Goal: Transaction & Acquisition: Purchase product/service

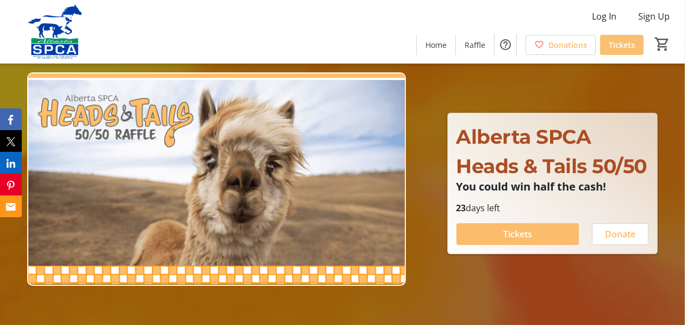
click at [617, 45] on span "Tickets" at bounding box center [622, 44] width 26 height 11
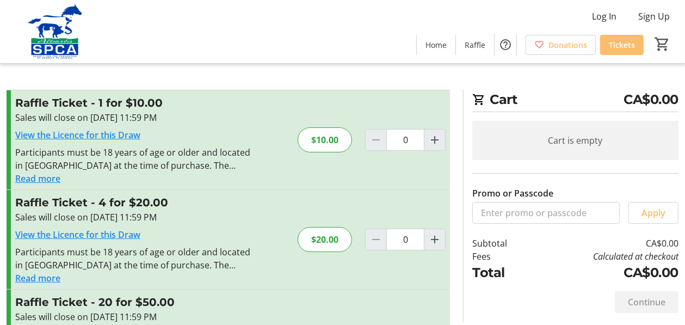
click at [53, 178] on button "Read more" at bounding box center [37, 178] width 45 height 13
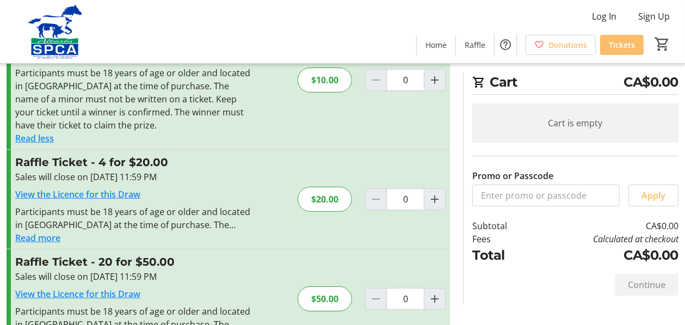
scroll to position [42, 0]
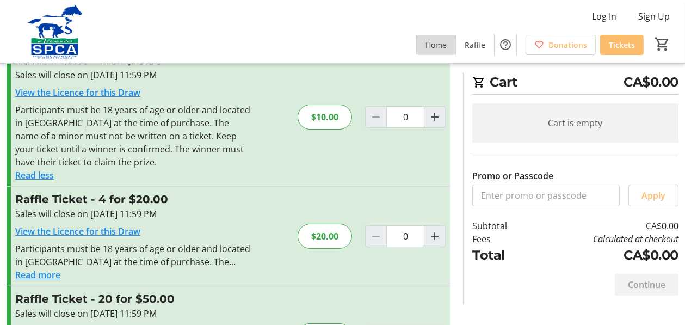
click at [437, 46] on span "Home" at bounding box center [435, 44] width 21 height 11
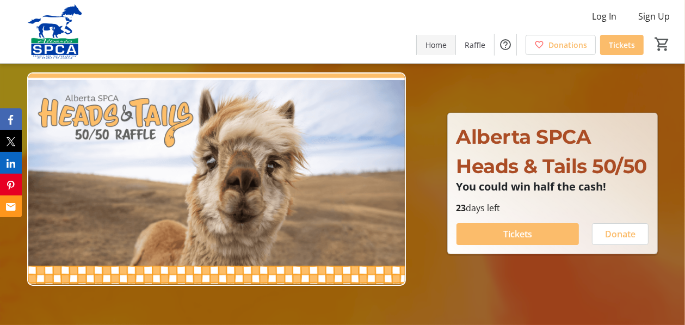
click at [447, 43] on span "Home" at bounding box center [435, 44] width 21 height 11
click at [484, 45] on span "Raffle" at bounding box center [475, 44] width 21 height 11
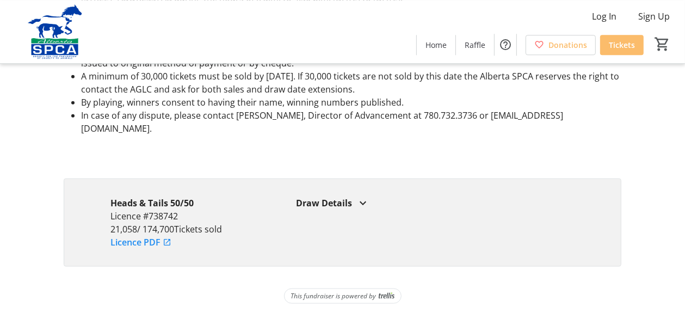
scroll to position [1121, 0]
click at [330, 200] on div "Draw Details" at bounding box center [435, 202] width 279 height 13
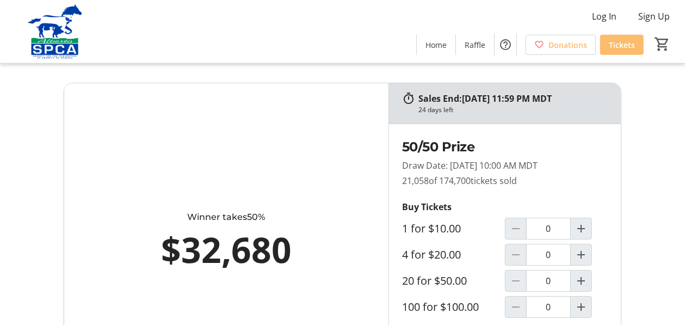
scroll to position [0, 0]
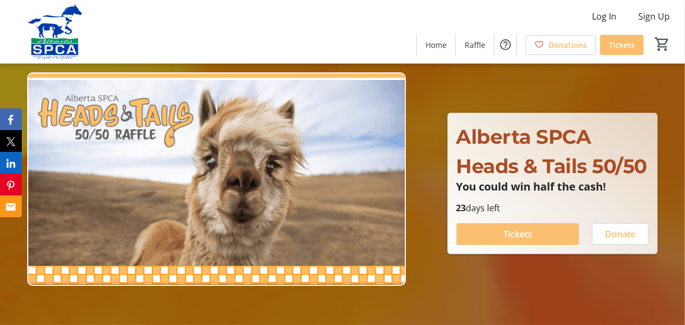
click at [522, 234] on span "Tickets" at bounding box center [517, 233] width 29 height 13
